Goal: Find contact information: Find contact information

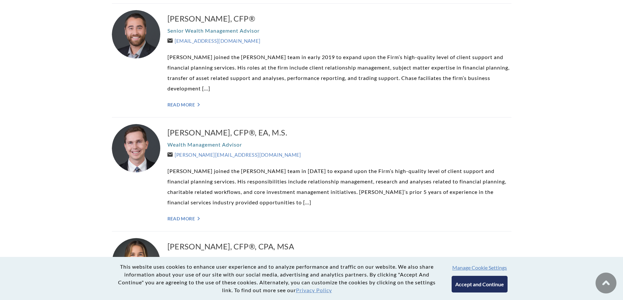
scroll to position [817, 0]
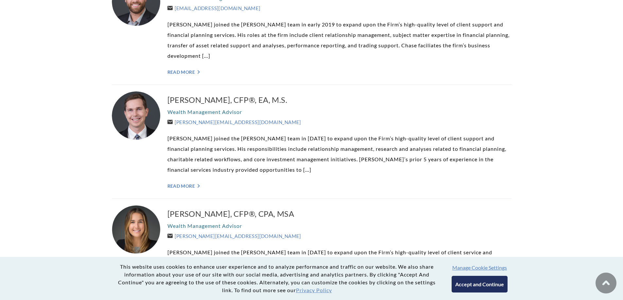
click at [177, 183] on link "Read More ">" at bounding box center [339, 186] width 344 height 6
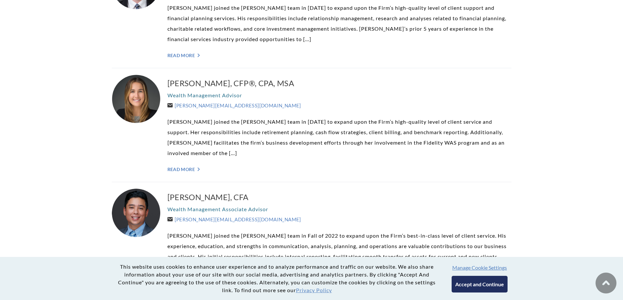
scroll to position [1046, 0]
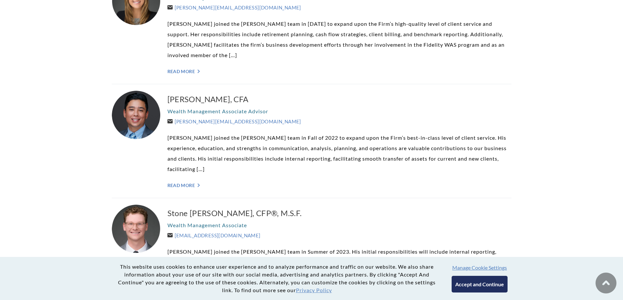
click at [178, 183] on link "Read More ">" at bounding box center [339, 186] width 344 height 6
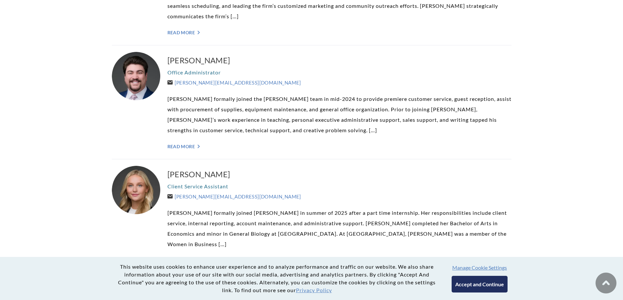
scroll to position [1536, 0]
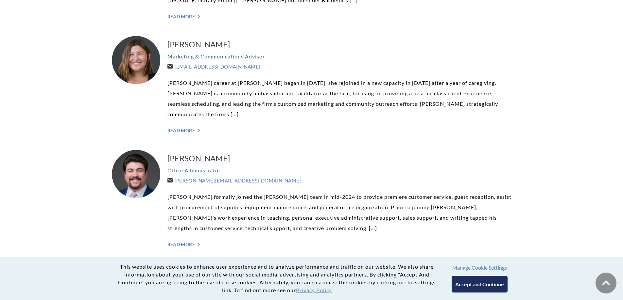
click at [186, 242] on link "Read More ">" at bounding box center [339, 245] width 344 height 6
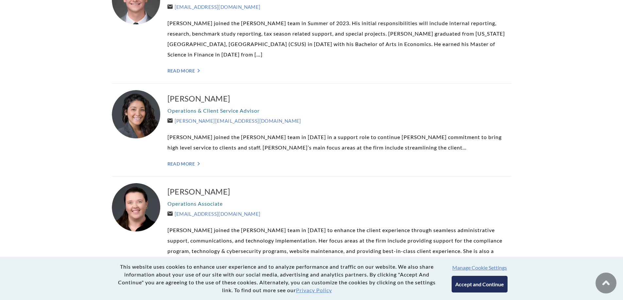
scroll to position [1177, 0]
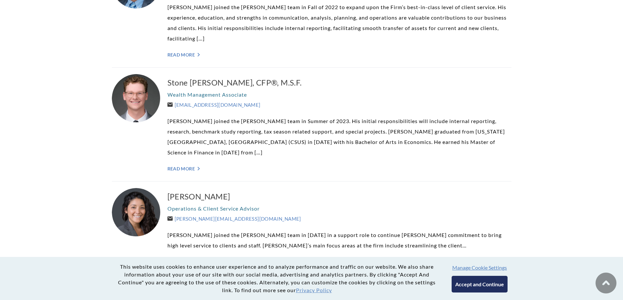
click at [187, 166] on link "Read More ">" at bounding box center [339, 169] width 344 height 6
click at [192, 102] on link "[EMAIL_ADDRESS][DOMAIN_NAME]" at bounding box center [213, 105] width 93 height 6
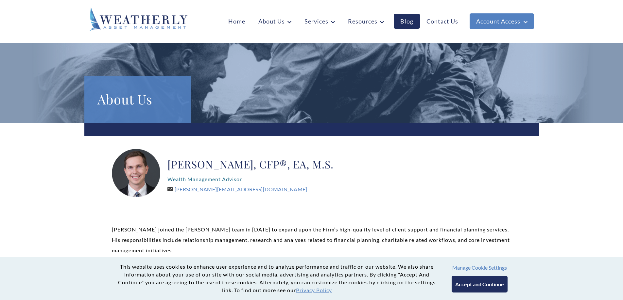
scroll to position [33, 0]
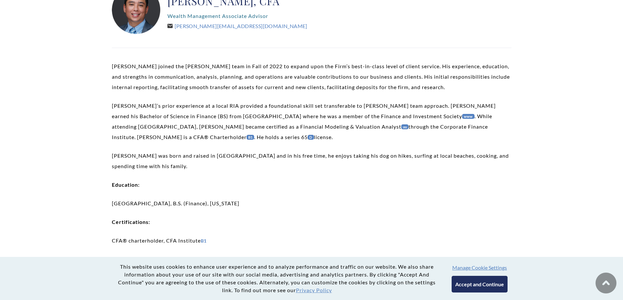
scroll to position [65, 0]
